Goal: Register for event/course

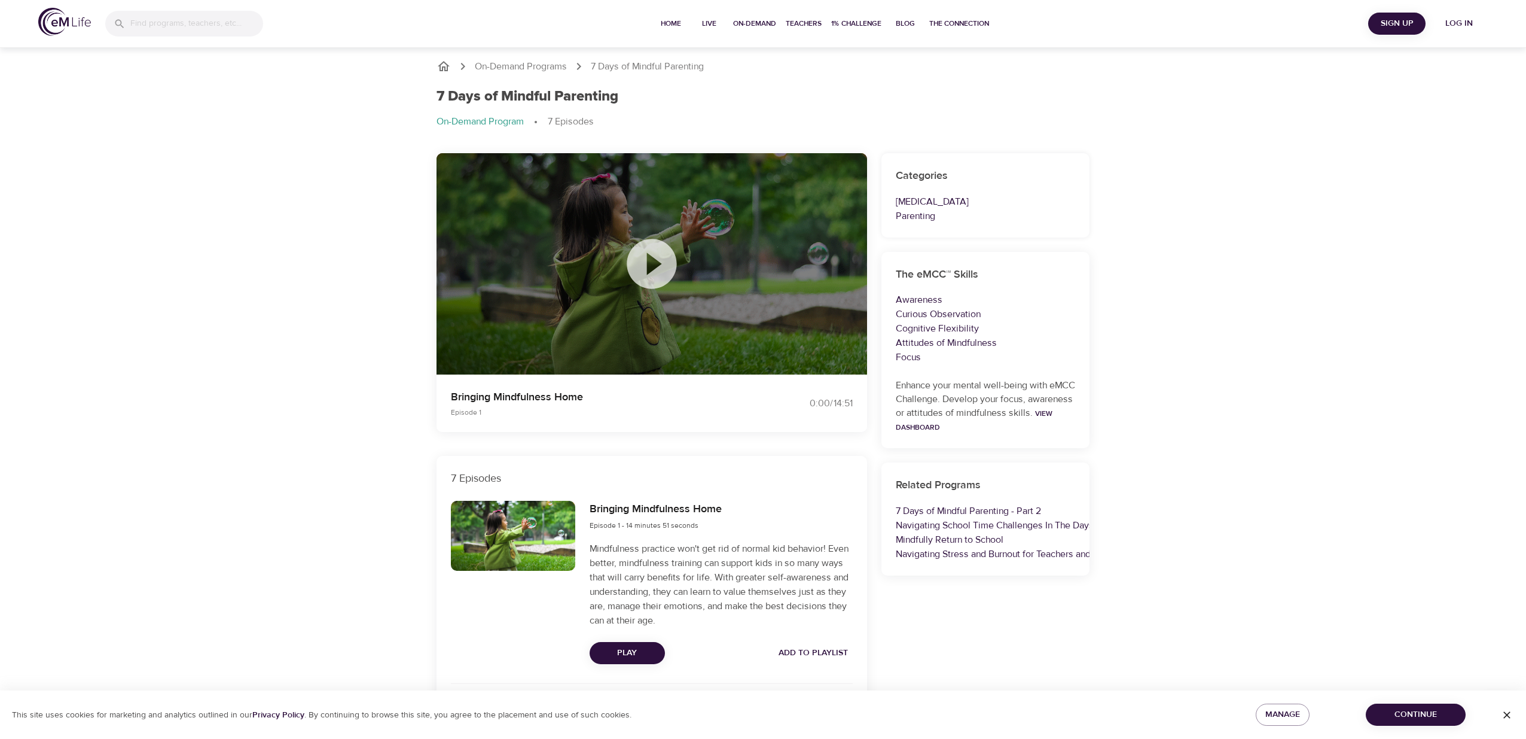
click at [443, 66] on icon "breadcrumb" at bounding box center [444, 66] width 12 height 10
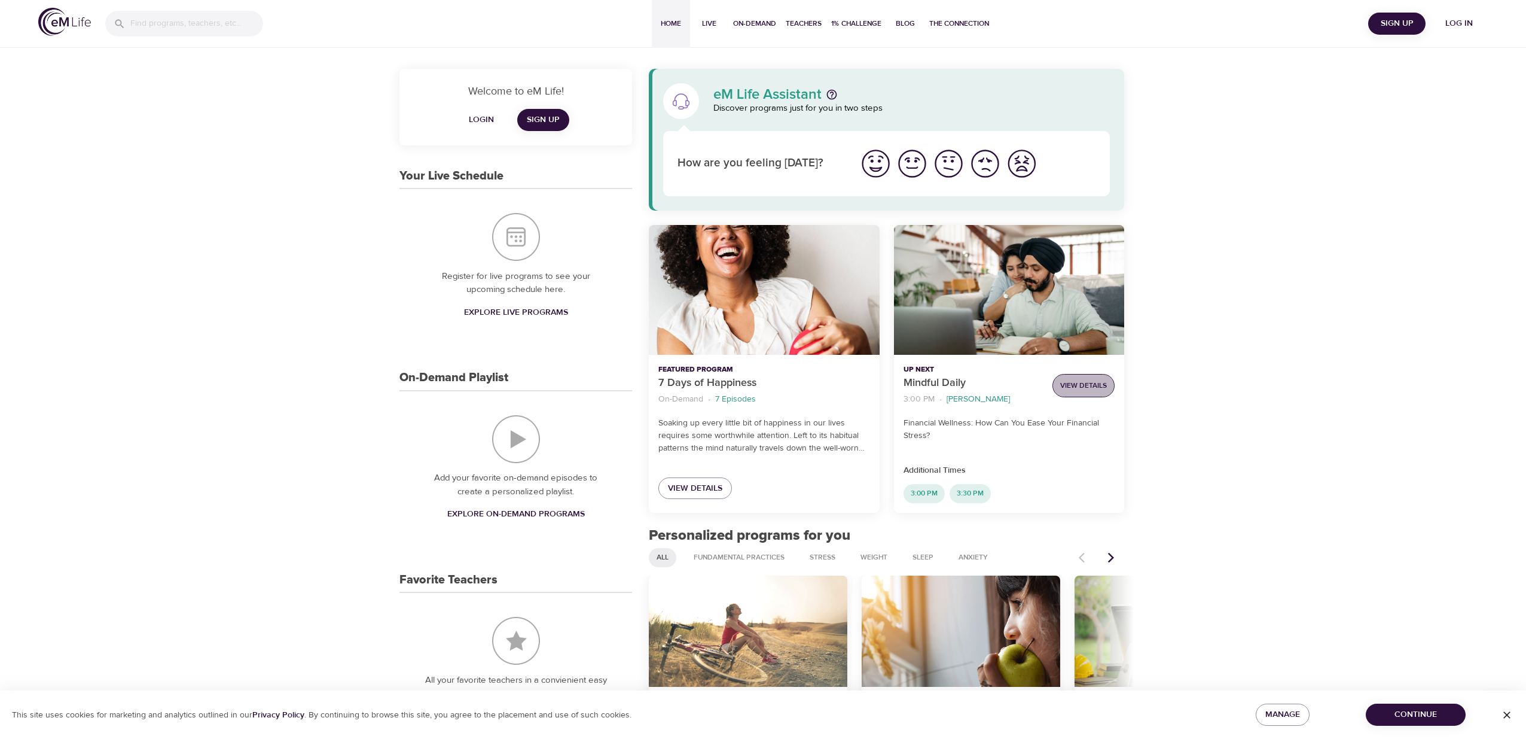
click at [1099, 380] on span "View Details" at bounding box center [1084, 385] width 47 height 13
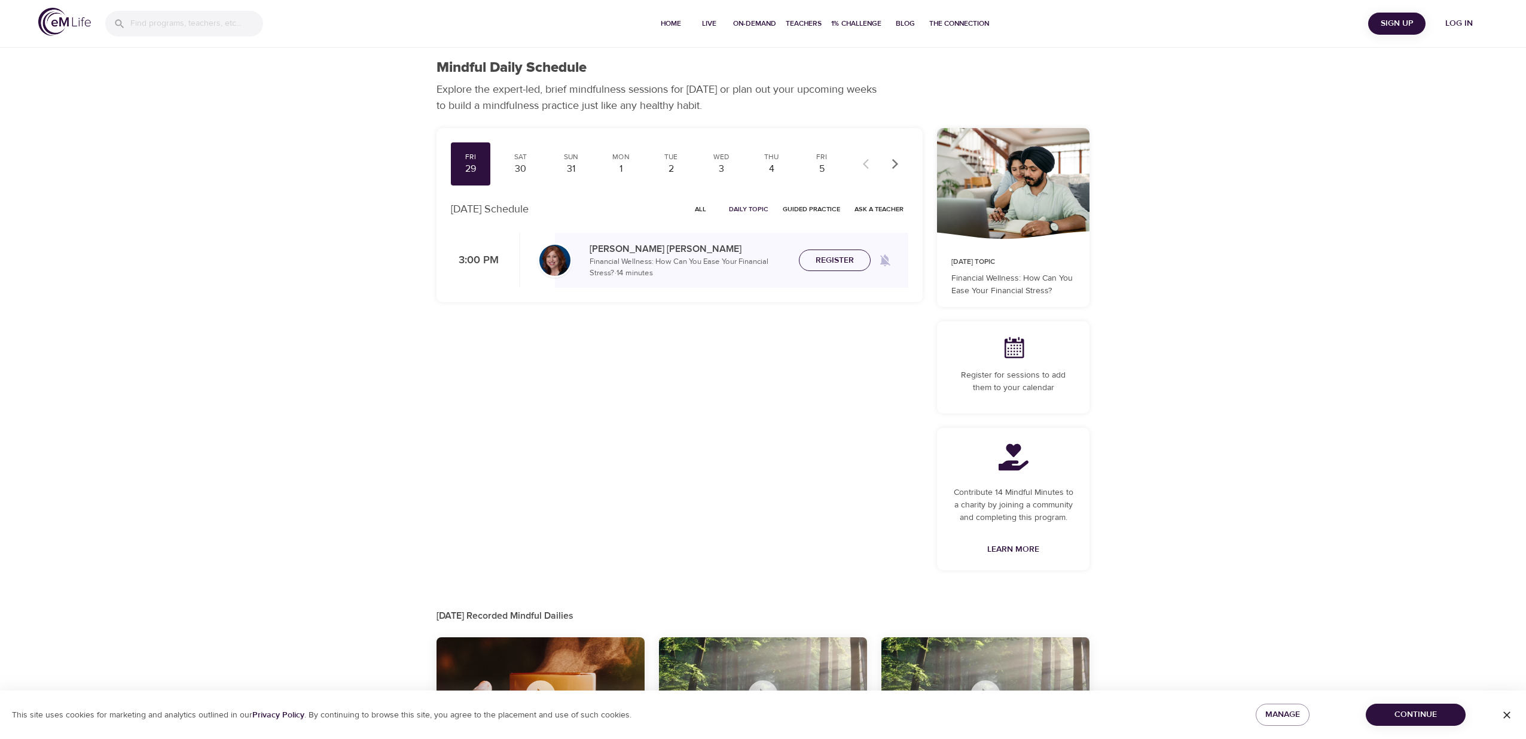
click at [834, 260] on span "Register" at bounding box center [835, 260] width 38 height 15
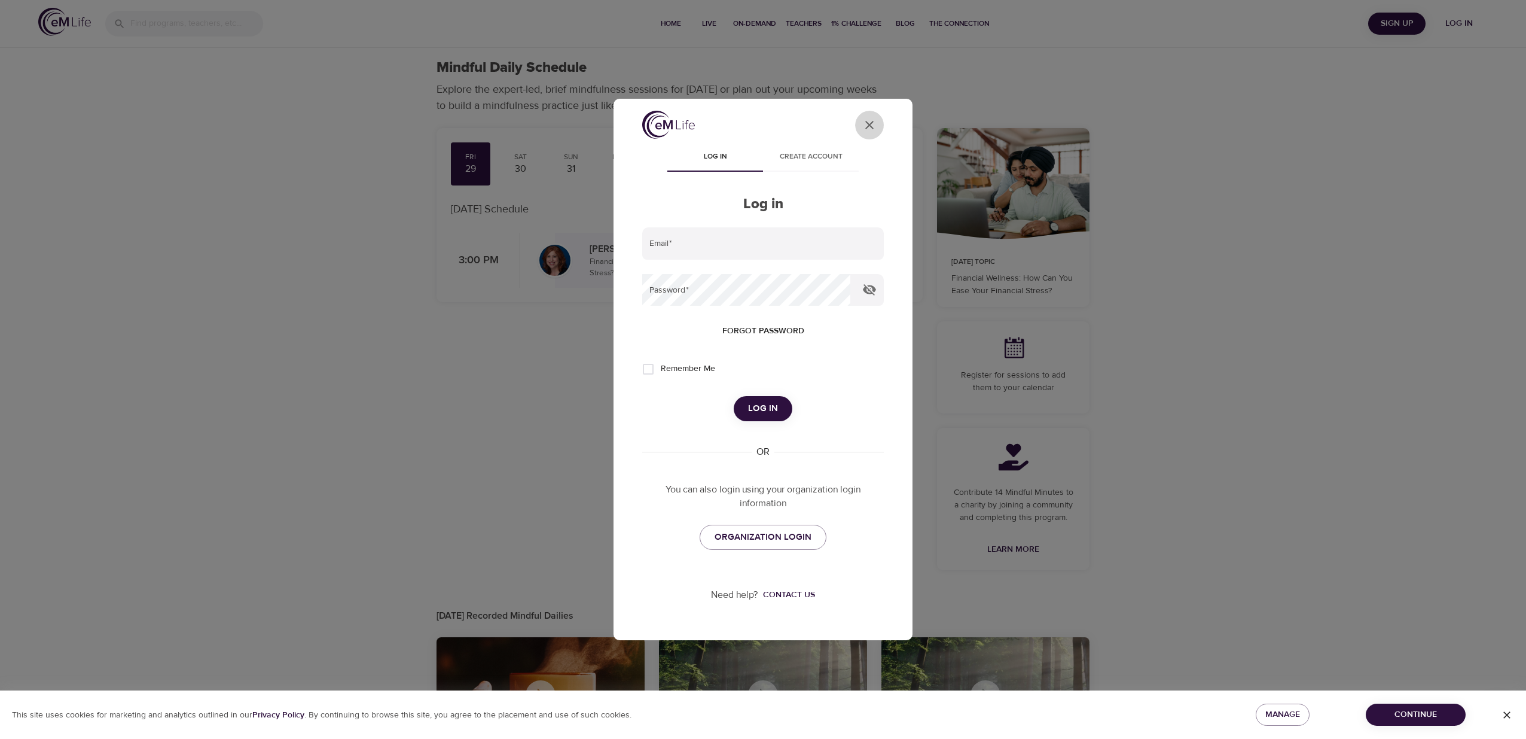
click at [871, 129] on icon "User Profile" at bounding box center [870, 125] width 14 height 14
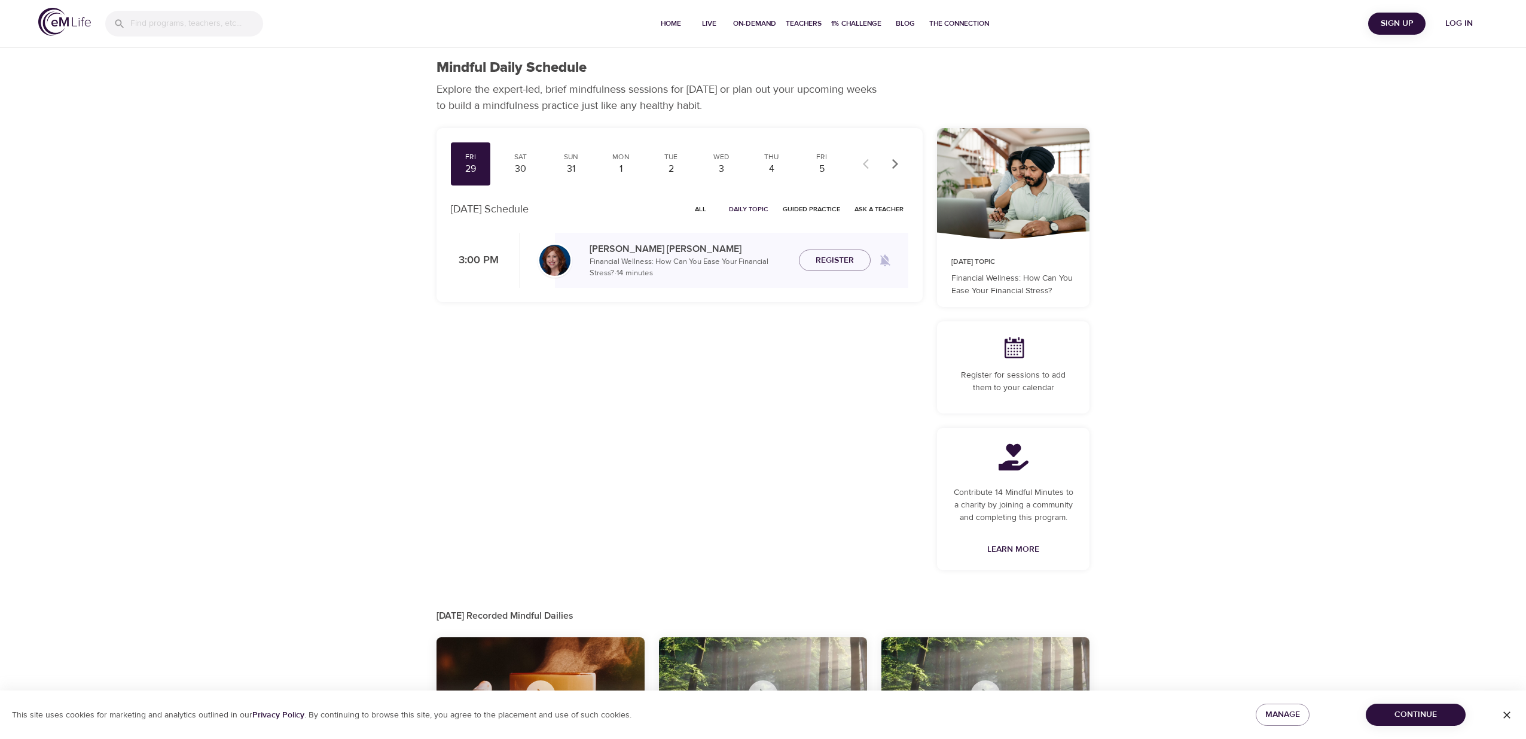
click at [574, 269] on div at bounding box center [572, 260] width 35 height 35
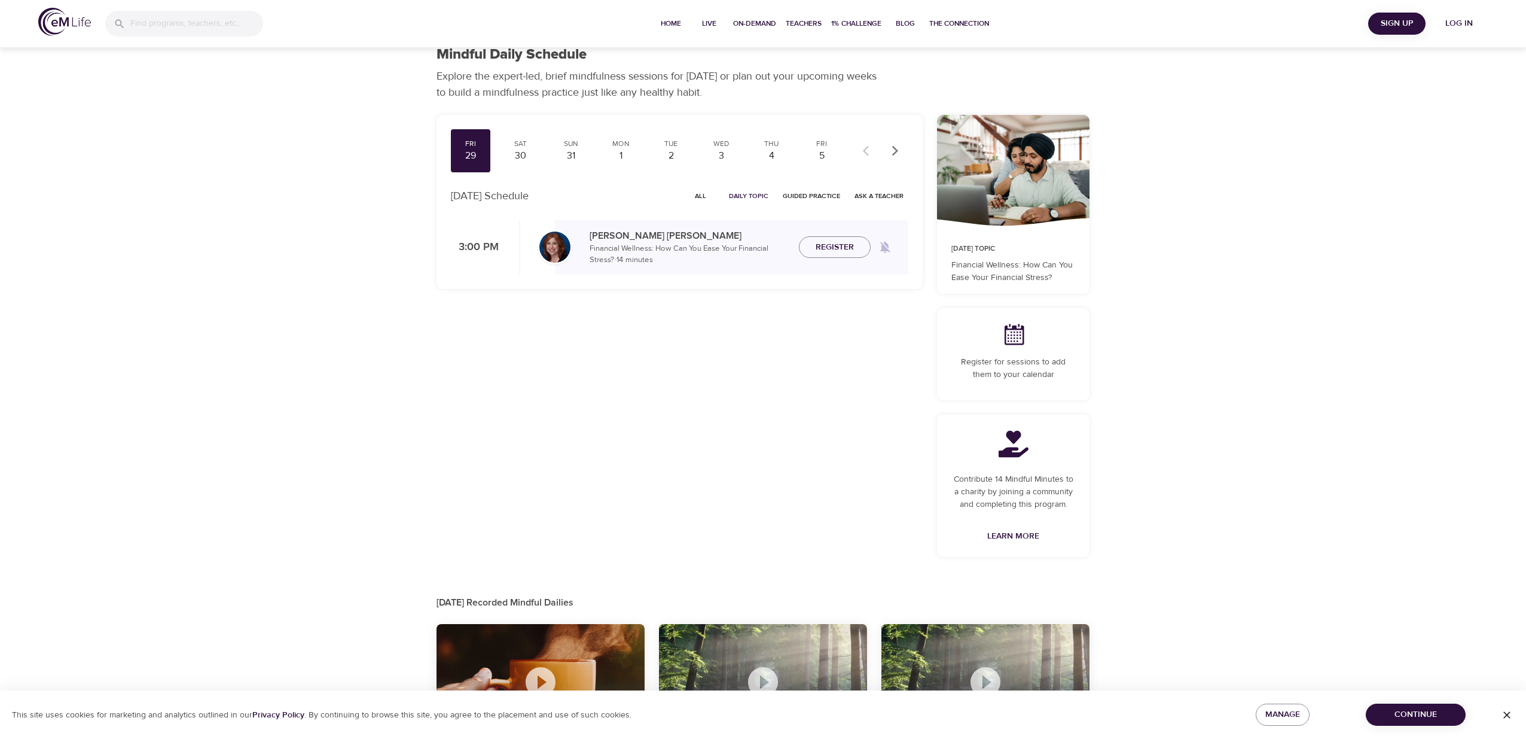
scroll to position [20, 0]
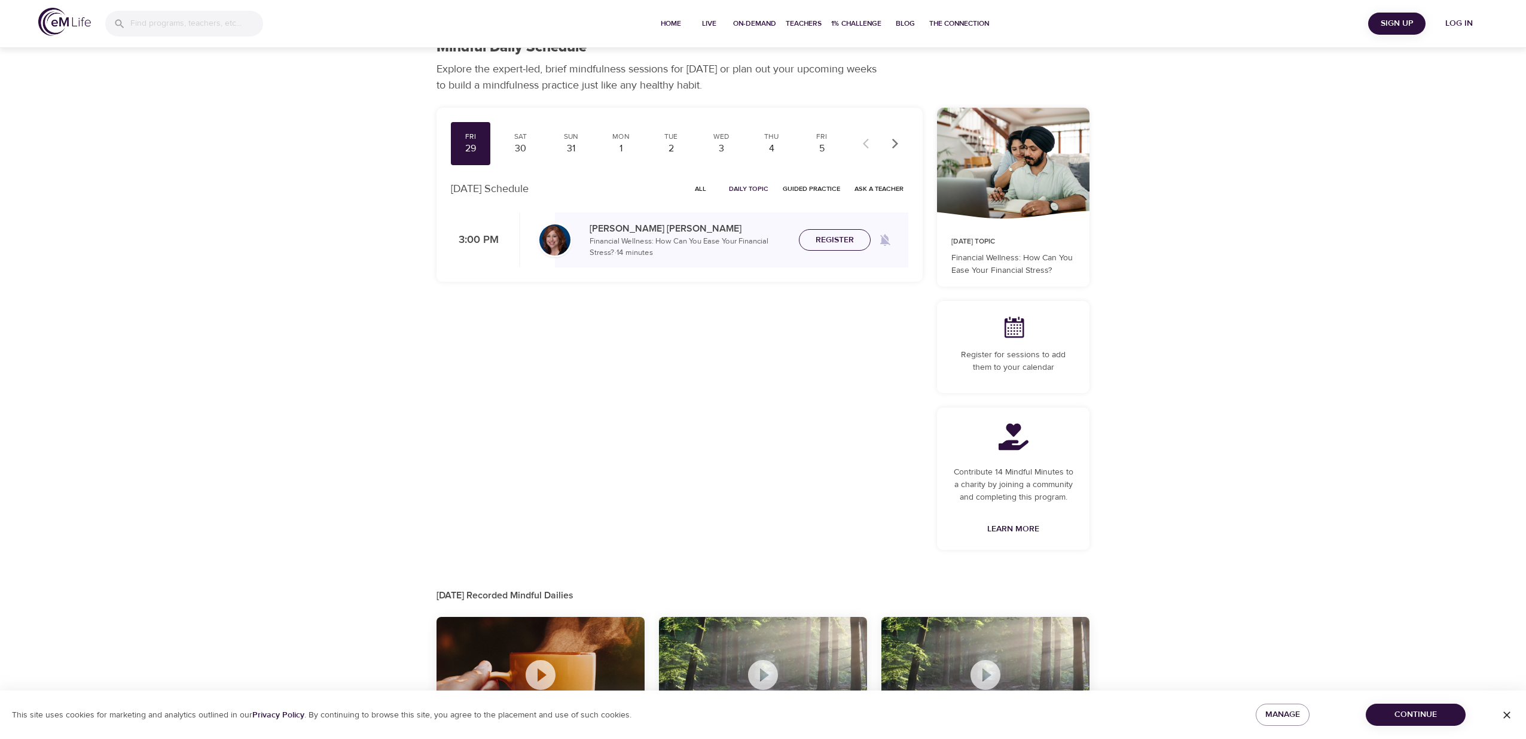
click at [827, 248] on button "Register" at bounding box center [835, 240] width 72 height 22
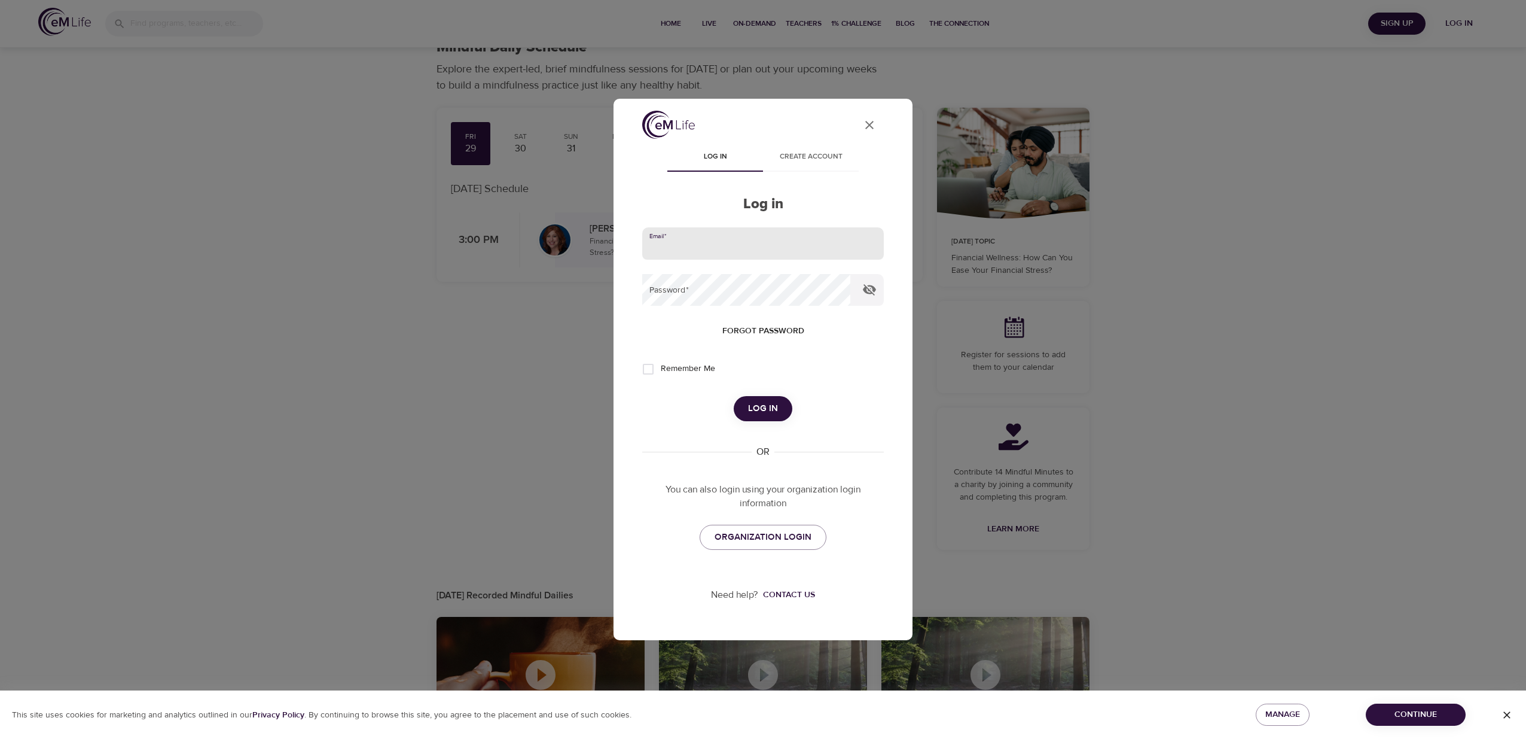
click at [716, 246] on input "email" at bounding box center [763, 243] width 242 height 32
type input "[EMAIL_ADDRESS][DOMAIN_NAME]"
click at [649, 369] on input "Remember Me" at bounding box center [648, 368] width 25 height 25
checkbox input "true"
click at [763, 418] on button "Log in" at bounding box center [763, 408] width 59 height 25
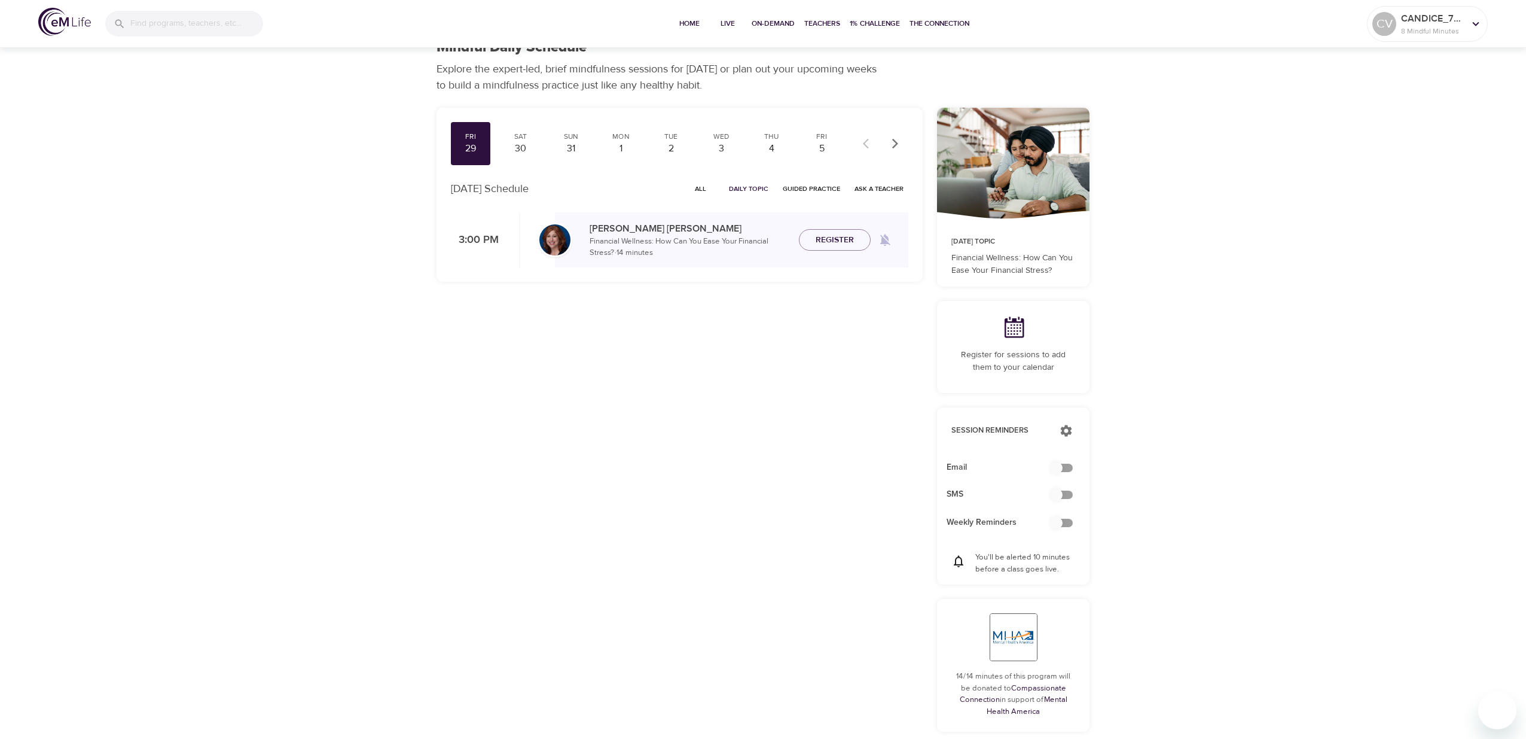
click at [1066, 473] on input "checkbox" at bounding box center [1057, 467] width 68 height 23
checkbox input "true"
click at [849, 441] on div "Fri 29 Sat 30 Sun 31 Mon 1 Tue 2 Wed 3 Thu 4 Fri 5 Sat 6 Sun 7 Mon 8 Tue 9 Wed …" at bounding box center [679, 428] width 501 height 653
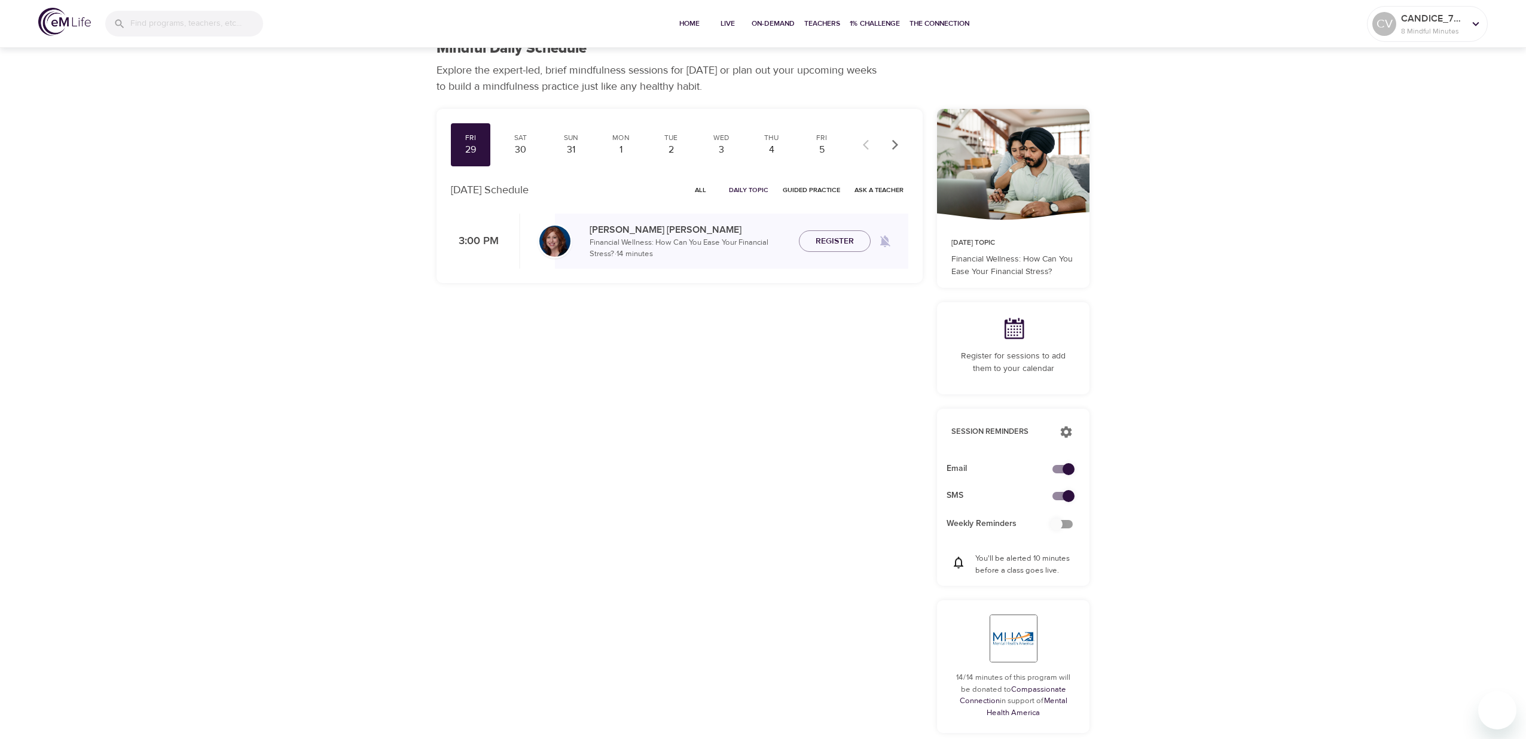
drag, startPoint x: 837, startPoint y: 239, endPoint x: 871, endPoint y: 341, distance: 107.2
click at [837, 239] on span "Register" at bounding box center [835, 241] width 38 height 15
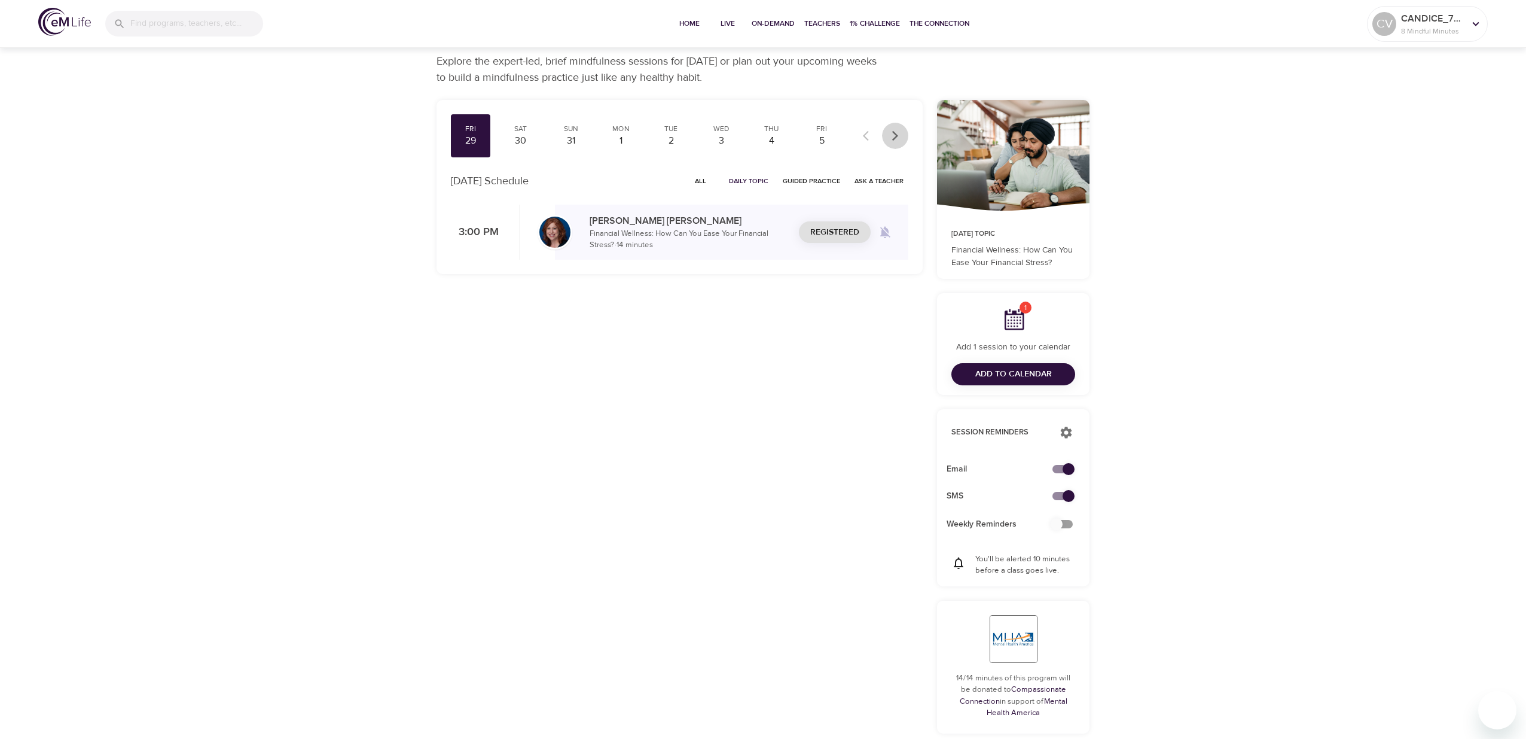
click at [892, 135] on icon "button" at bounding box center [895, 136] width 12 height 12
click at [527, 142] on div "13" at bounding box center [521, 141] width 30 height 14
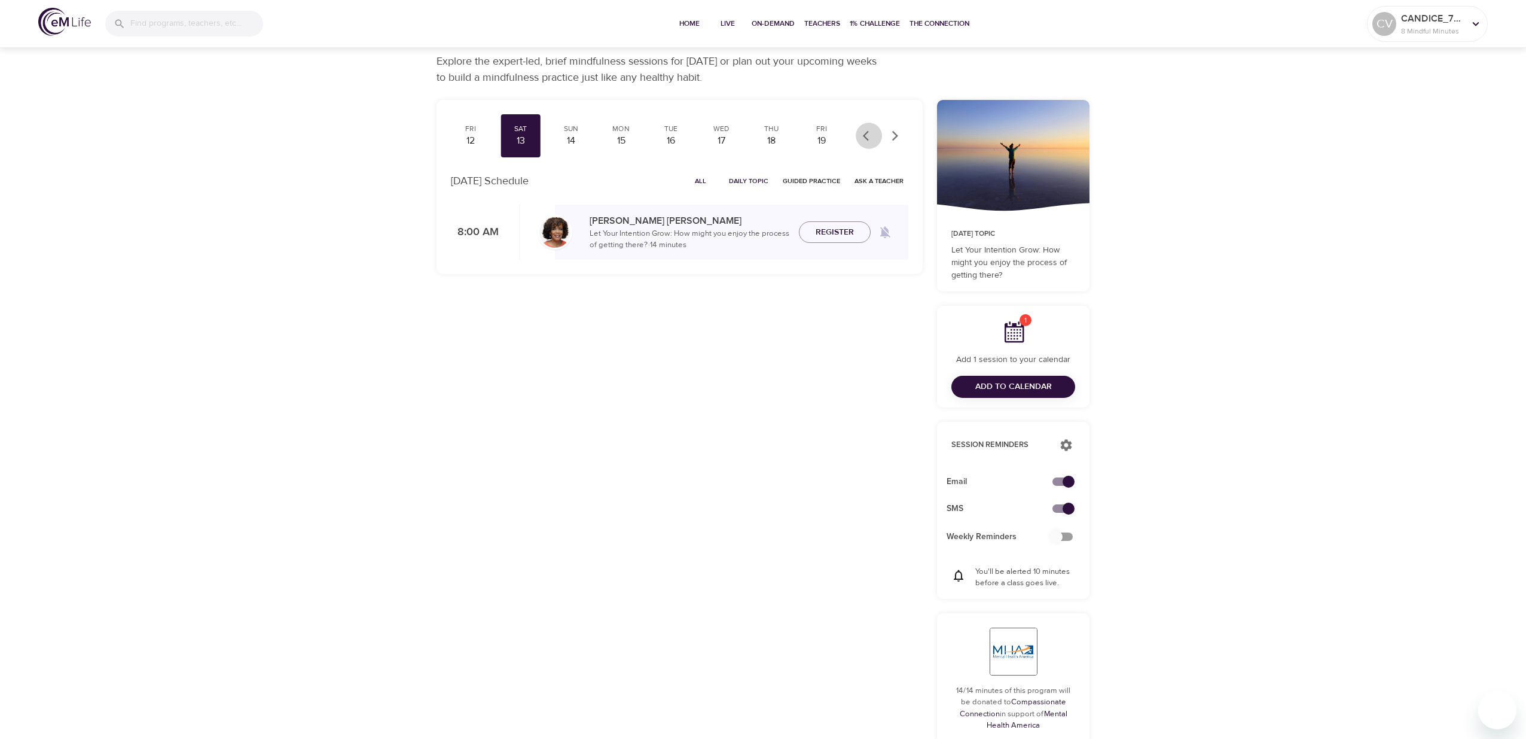
click at [865, 135] on icon "button" at bounding box center [866, 136] width 6 height 10
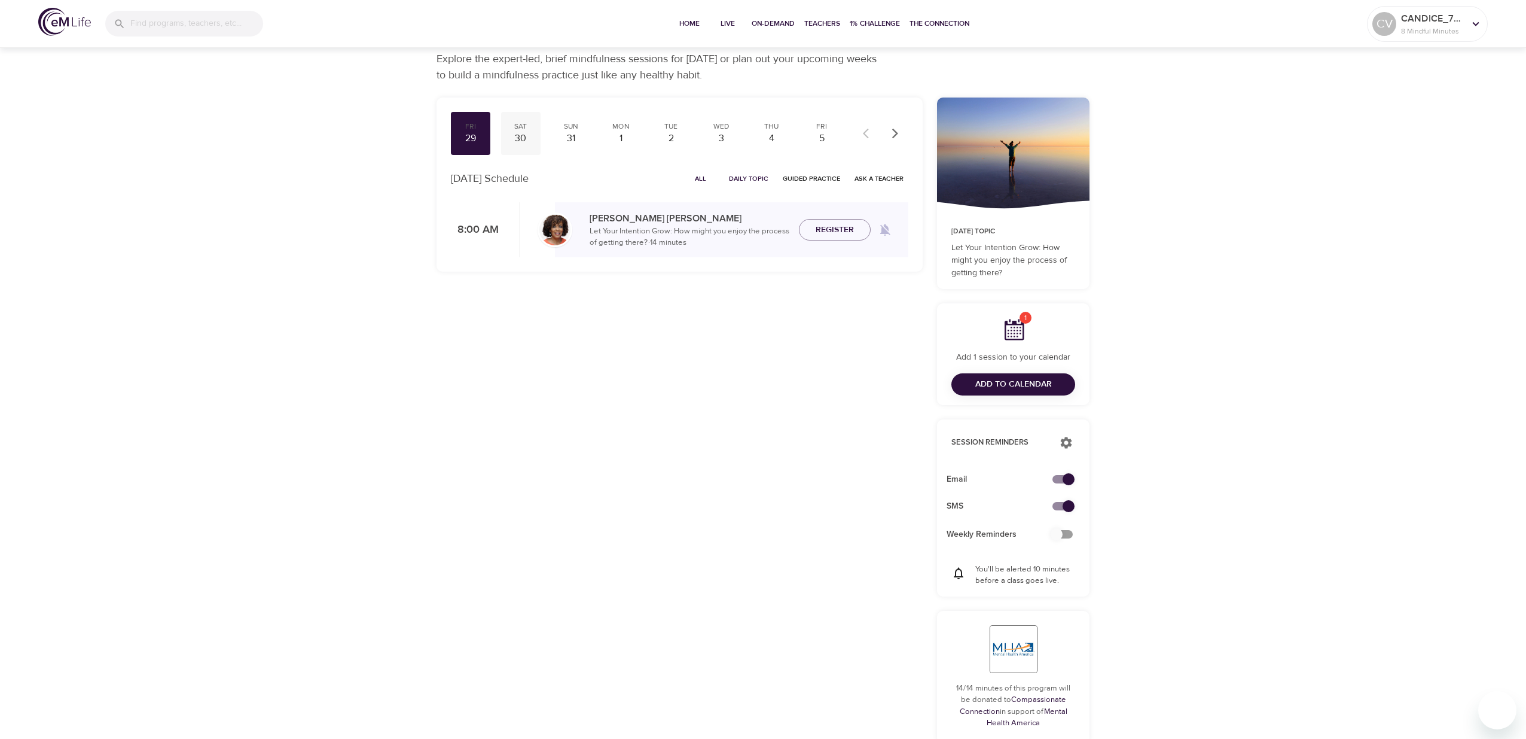
scroll to position [29, 0]
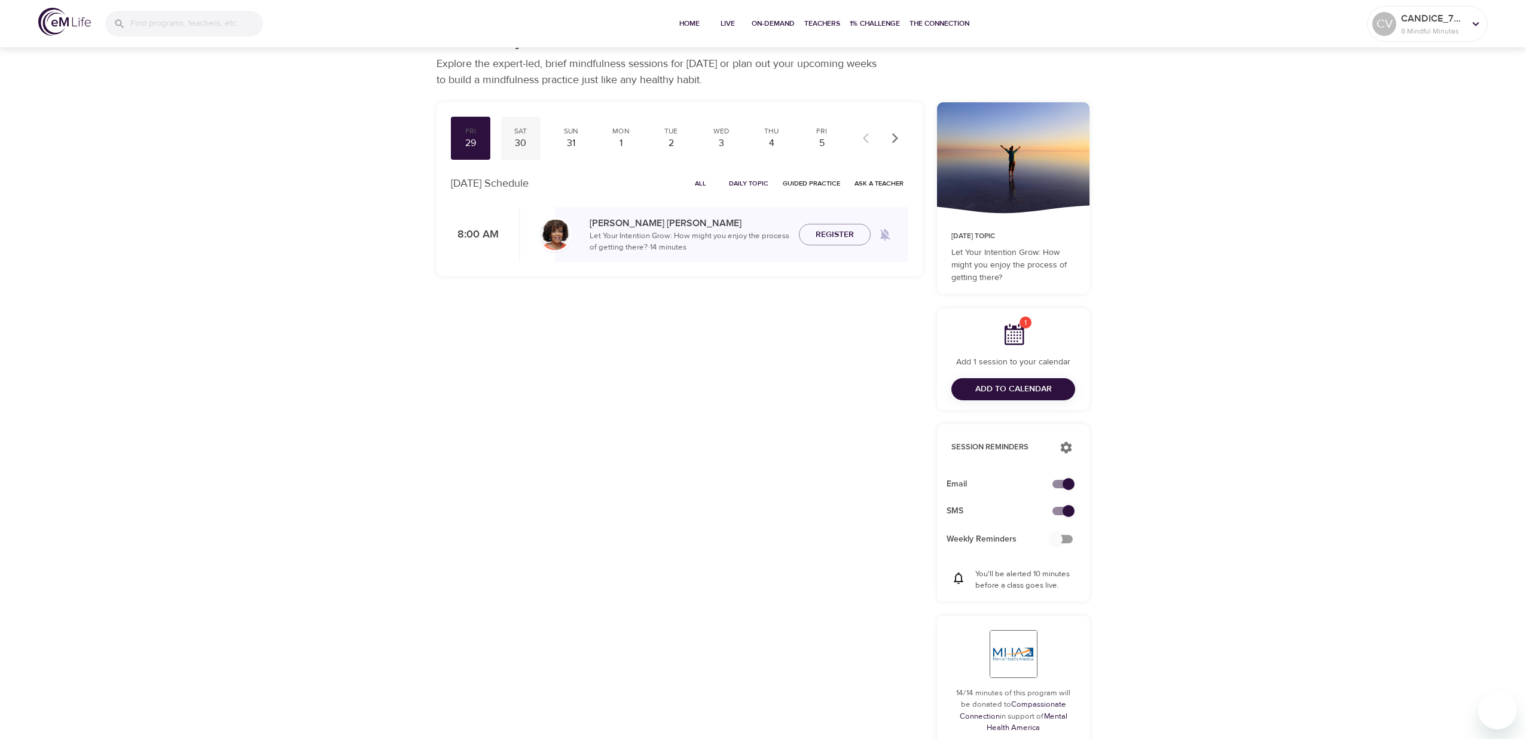
click at [527, 140] on div "30" at bounding box center [521, 143] width 30 height 14
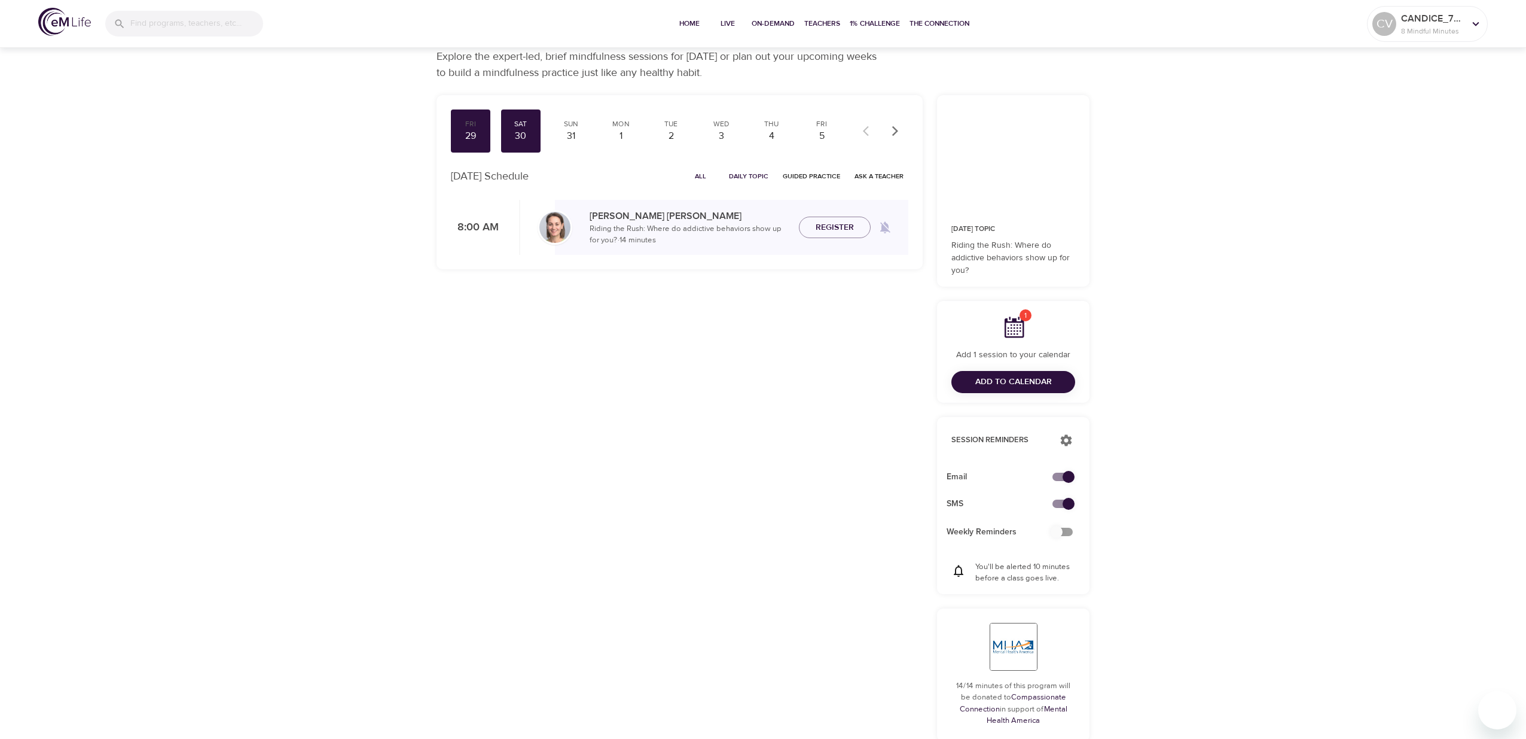
scroll to position [35, 0]
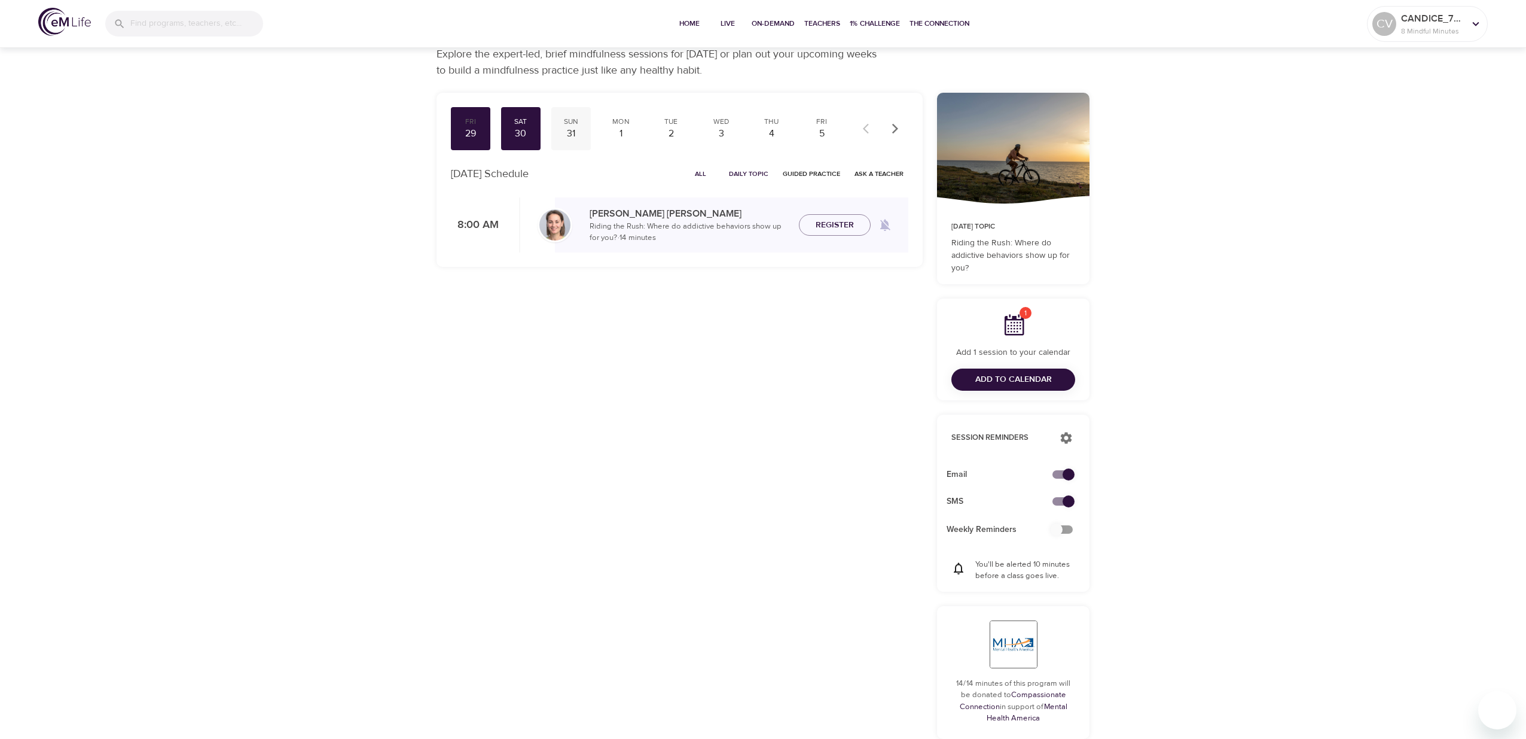
click at [571, 135] on div "31" at bounding box center [571, 134] width 30 height 14
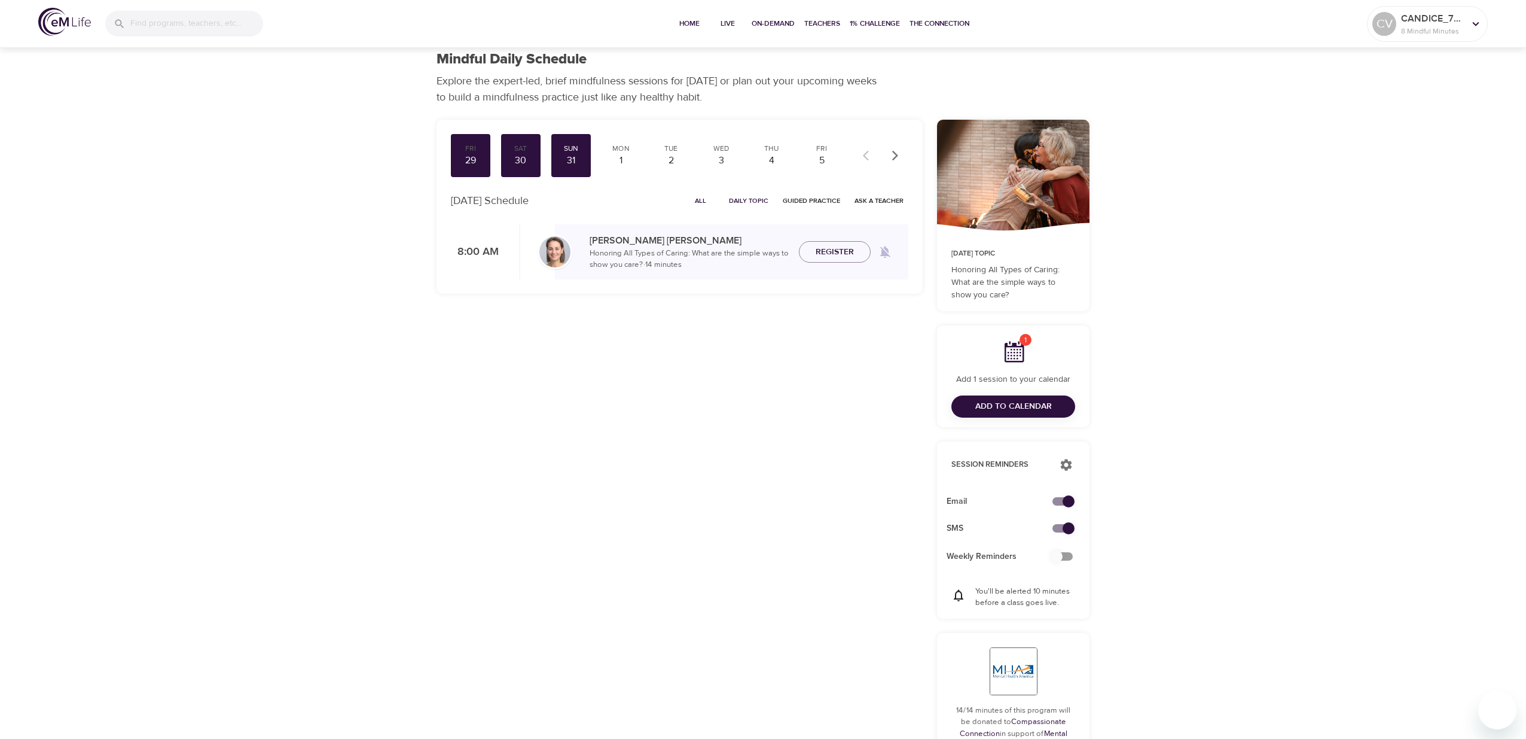
scroll to position [7, 0]
click at [1106, 106] on div "Mindful Daily Schedule Explore the expert-led, brief mindfulness sessions for […" at bounding box center [763, 530] width 1526 height 1075
click at [610, 155] on div "1" at bounding box center [622, 162] width 30 height 14
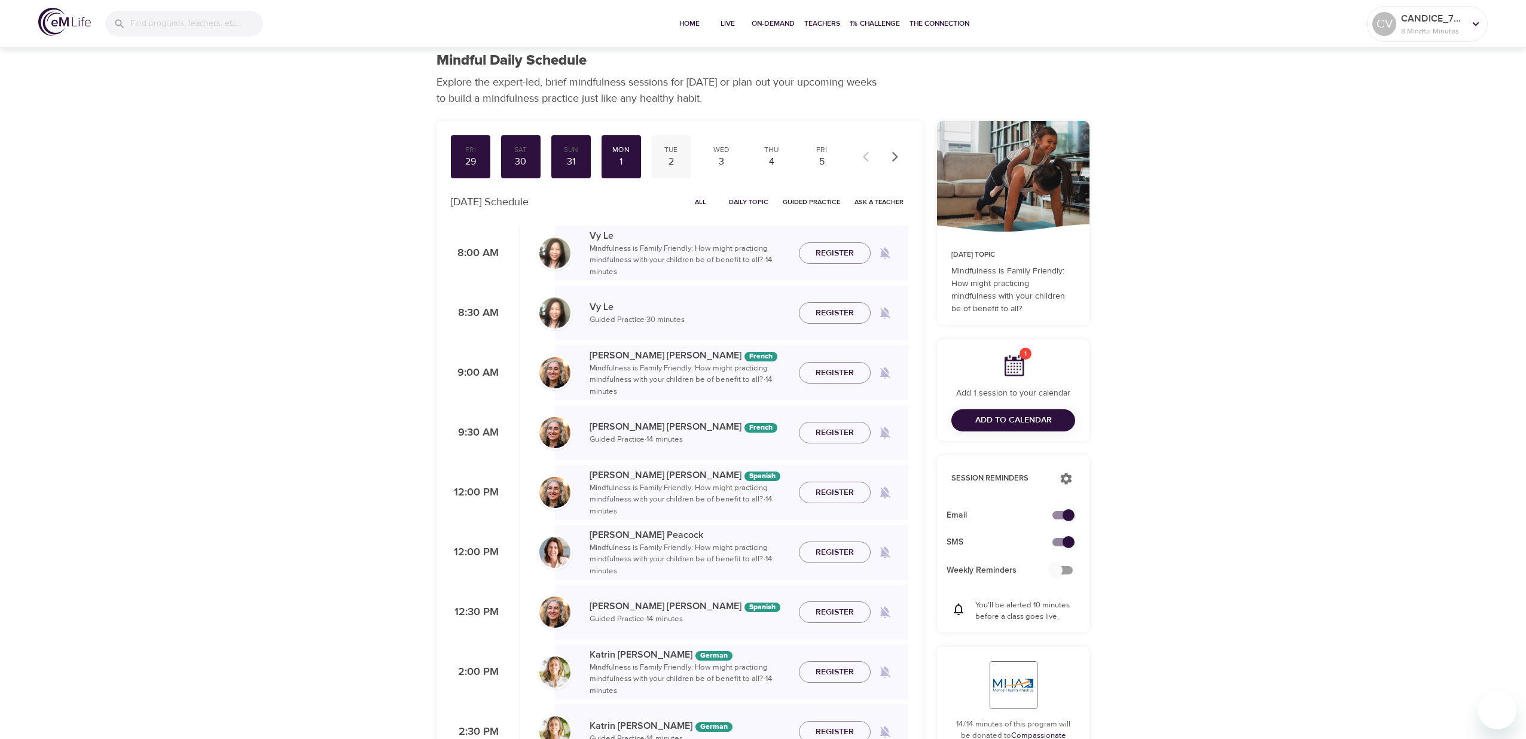
click at [670, 163] on div "2" at bounding box center [672, 162] width 30 height 14
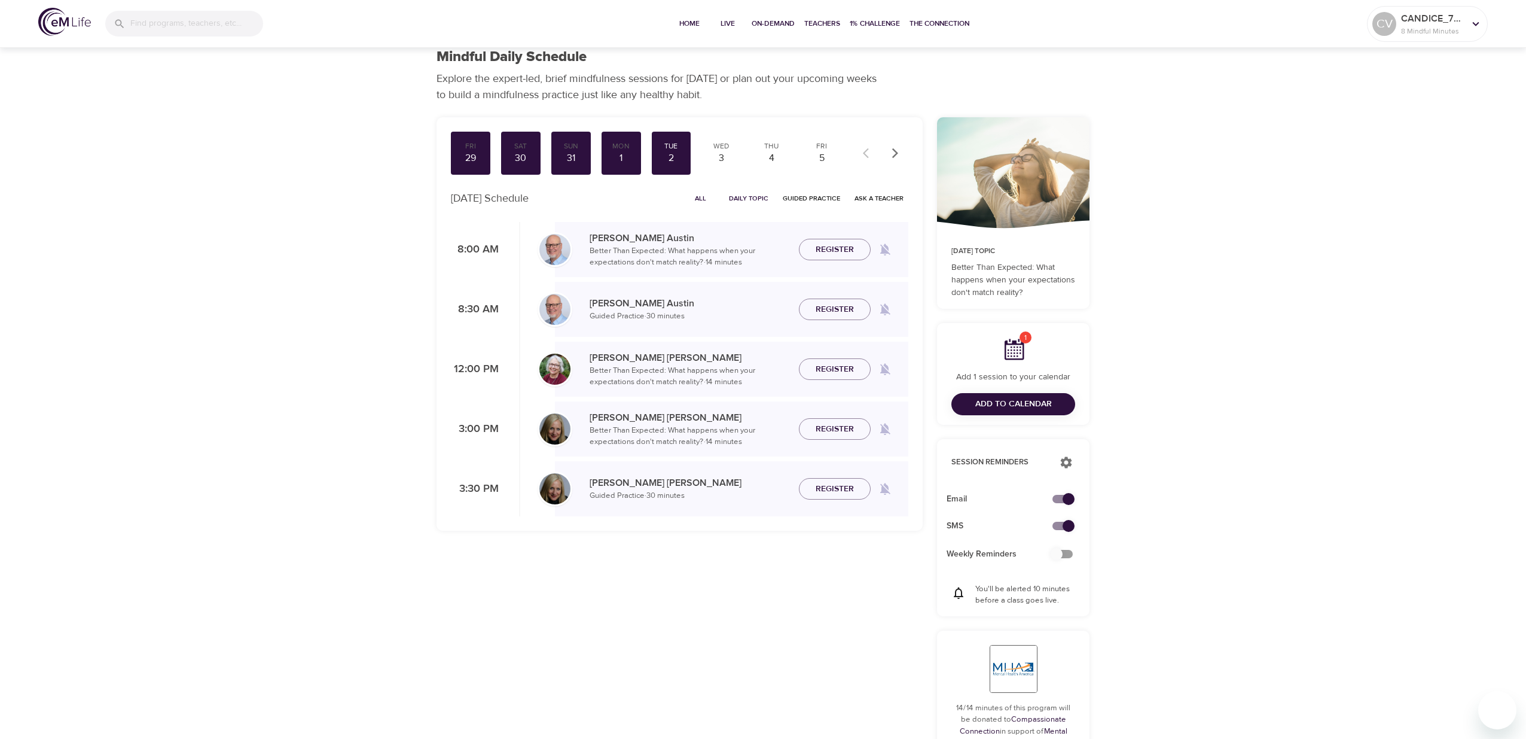
scroll to position [10, 0]
click at [724, 143] on div "Wed" at bounding box center [721, 147] width 30 height 10
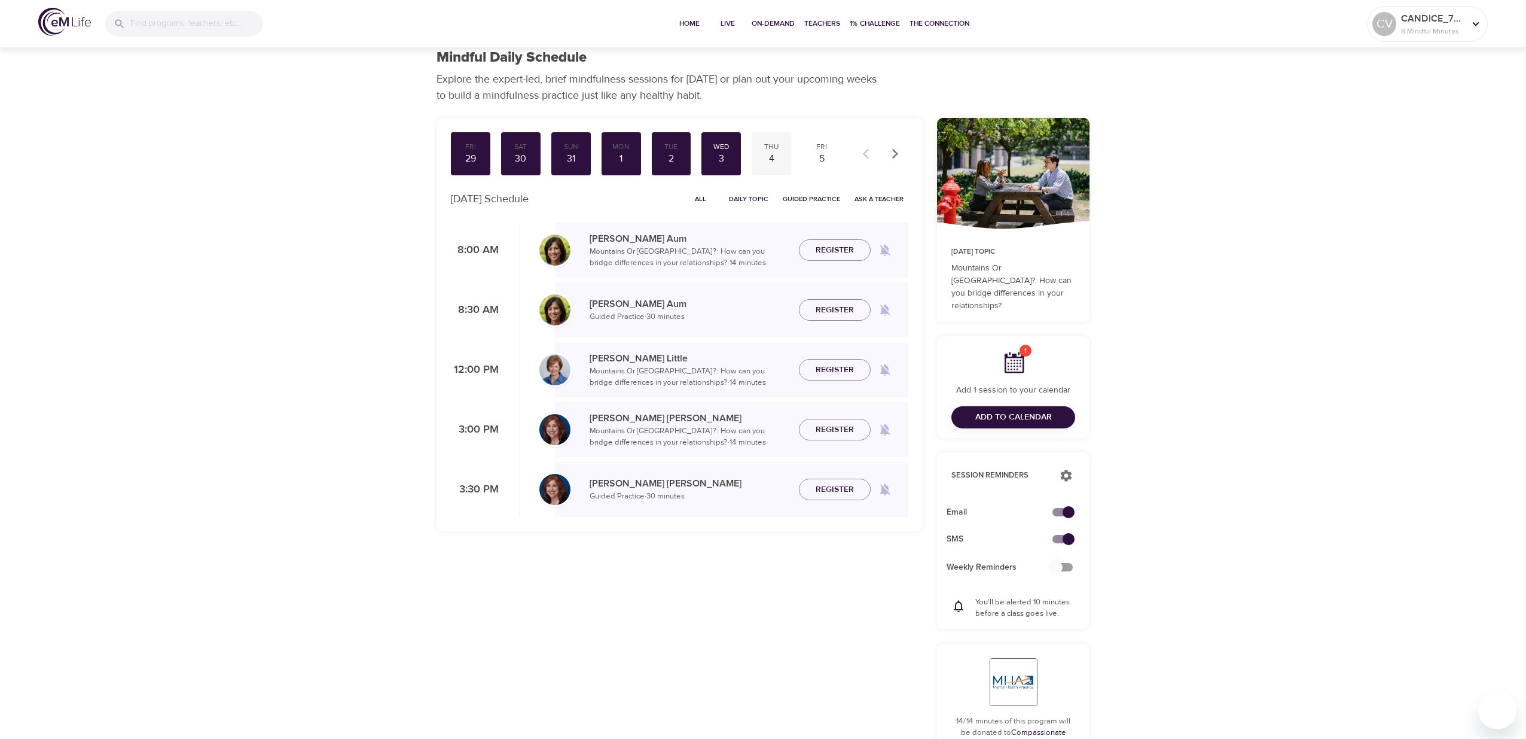
click at [777, 152] on div "4" at bounding box center [772, 159] width 30 height 14
